Goal: Information Seeking & Learning: Learn about a topic

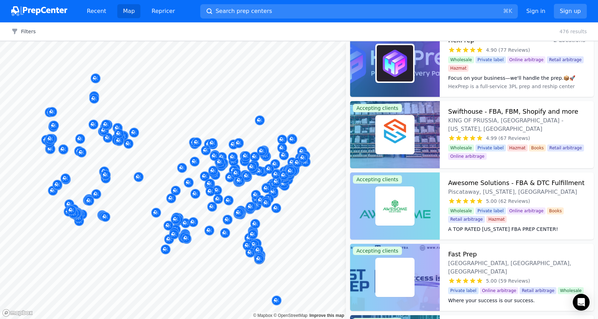
scroll to position [64, 0]
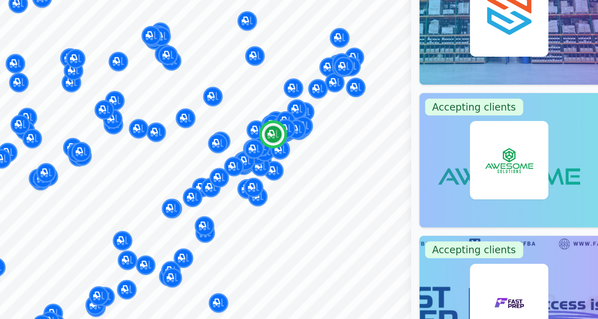
click at [352, 139] on div at bounding box center [395, 157] width 90 height 67
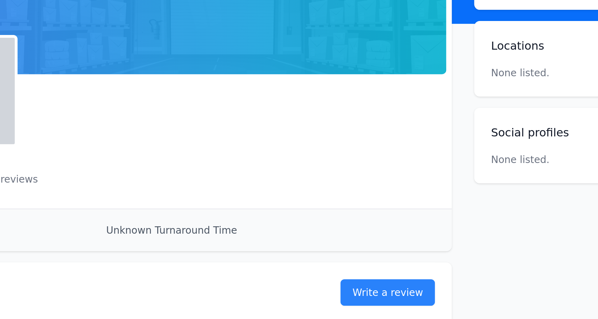
click at [348, 139] on div "Unclaimed No reviews Email Visit website" at bounding box center [225, 148] width 263 height 50
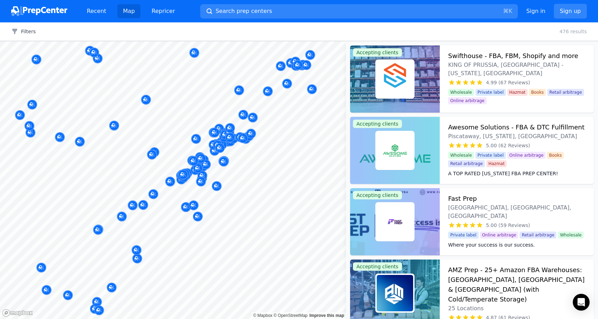
click at [264, 163] on div at bounding box center [290, 164] width 134 height 6
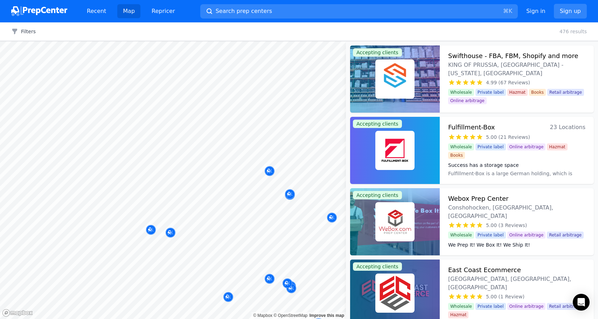
click at [243, 157] on body "Recent Map Repricer Search prep centers ⌘ K Open main menu Sign in Sign up Filt…" at bounding box center [299, 159] width 598 height 319
drag, startPoint x: 144, startPoint y: 145, endPoint x: 197, endPoint y: 145, distance: 52.8
click at [197, 145] on div at bounding box center [133, 143] width 134 height 6
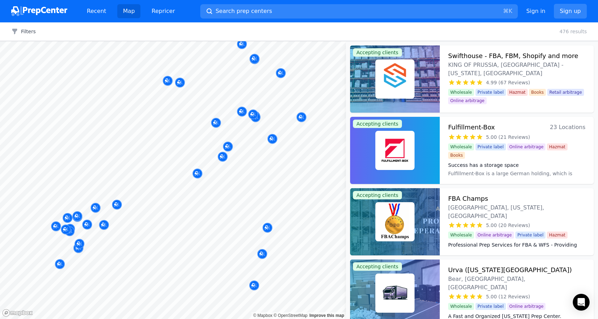
click at [83, 199] on div at bounding box center [95, 200] width 134 height 6
drag, startPoint x: 122, startPoint y: 232, endPoint x: 152, endPoint y: 218, distance: 32.9
click at [129, 224] on body "Recent Map Repricer Search prep centers ⌘ K Open main menu Sign in Sign up Filt…" at bounding box center [299, 159] width 598 height 319
click at [150, 216] on div at bounding box center [104, 218] width 134 height 6
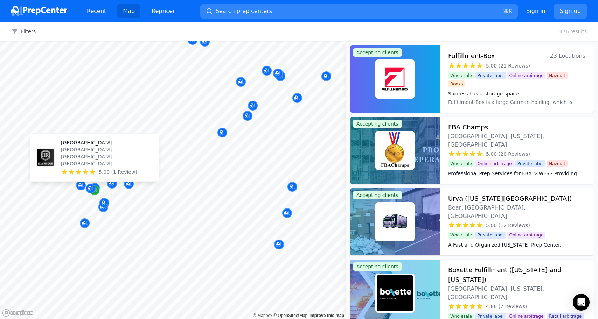
click at [95, 195] on div "Map marker" at bounding box center [95, 190] width 10 height 10
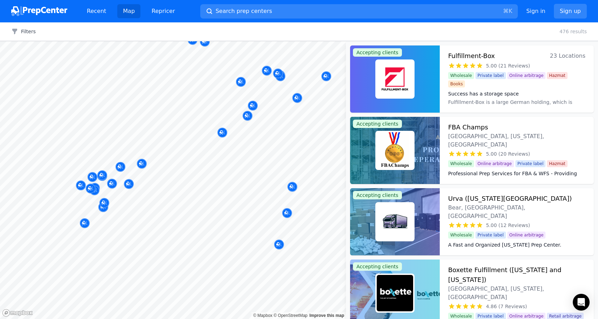
click at [101, 213] on div at bounding box center [67, 214] width 134 height 6
click at [103, 210] on div at bounding box center [67, 211] width 134 height 6
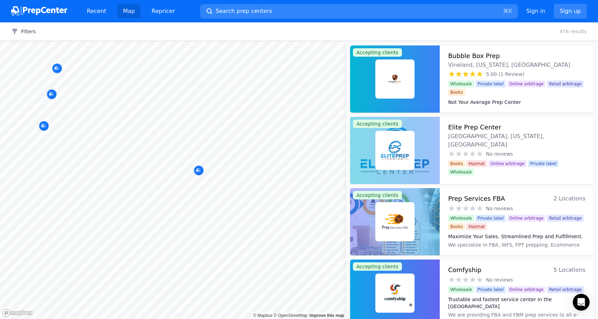
click at [118, 145] on body "Recent Map Repricer Search prep centers ⌘ K Open main menu Sign in Sign up Filt…" at bounding box center [299, 159] width 598 height 319
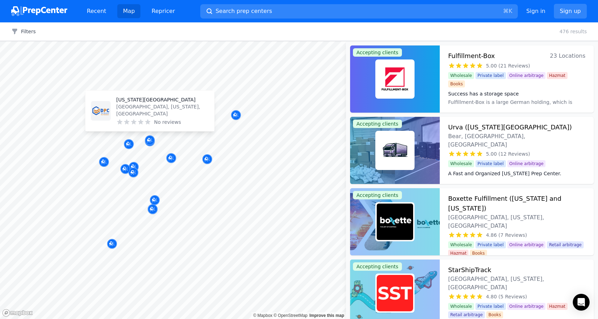
click at [153, 122] on div "No reviews" at bounding box center [162, 122] width 92 height 7
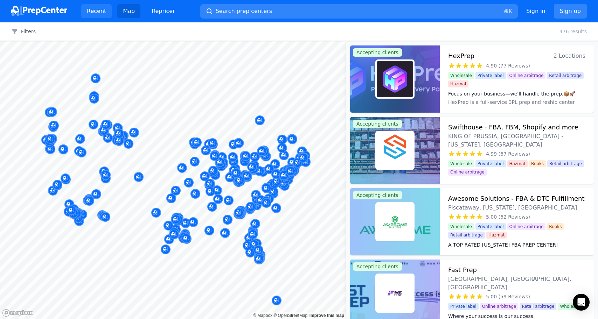
click at [101, 10] on link "Recent" at bounding box center [96, 11] width 30 height 14
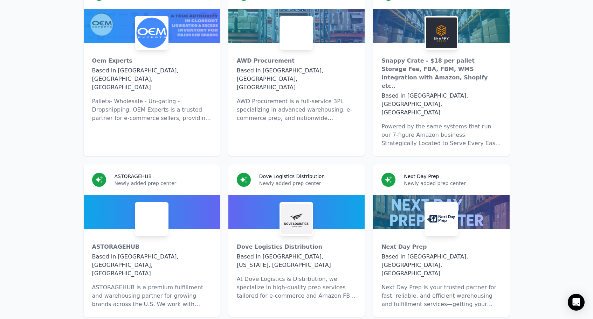
scroll to position [3427, 0]
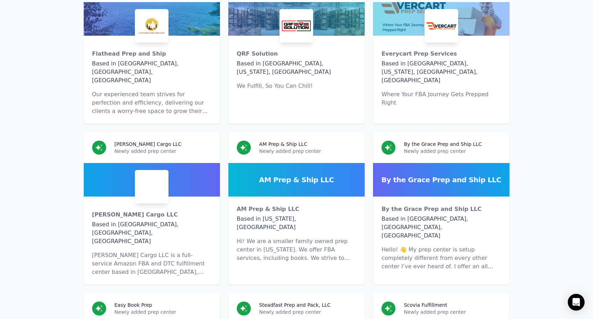
scroll to position [3781, 0]
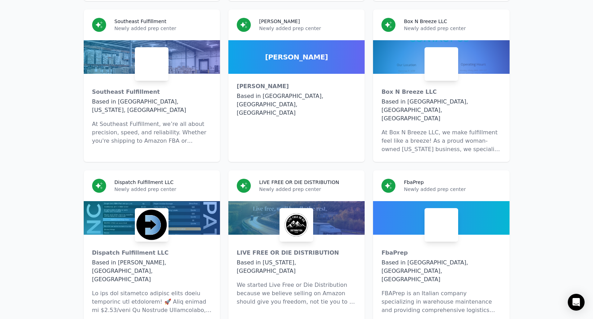
scroll to position [4414, 0]
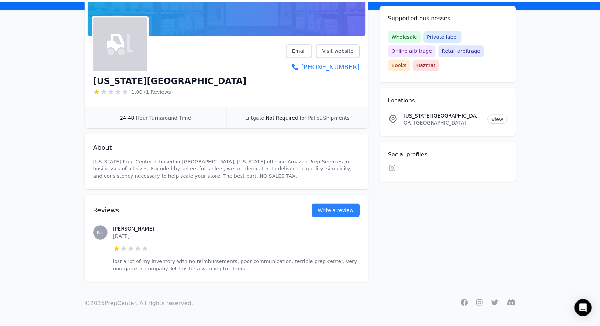
scroll to position [74, 0]
